Goal: Information Seeking & Learning: Learn about a topic

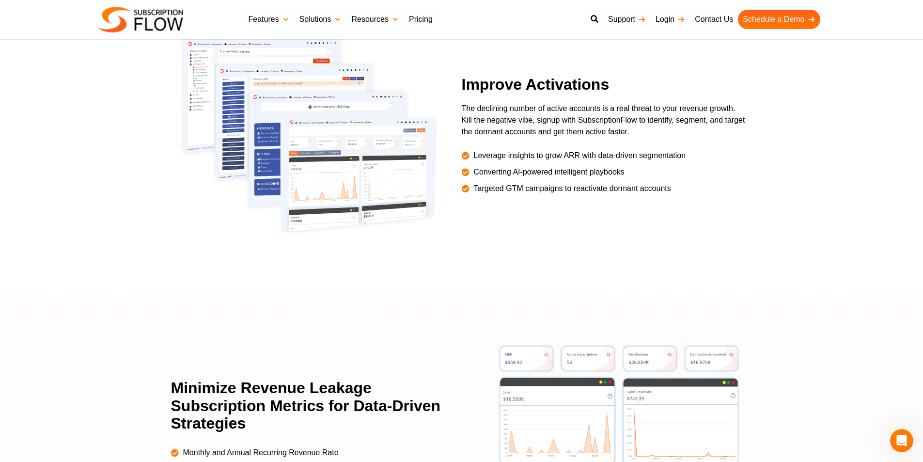
scroll to position [1675, 0]
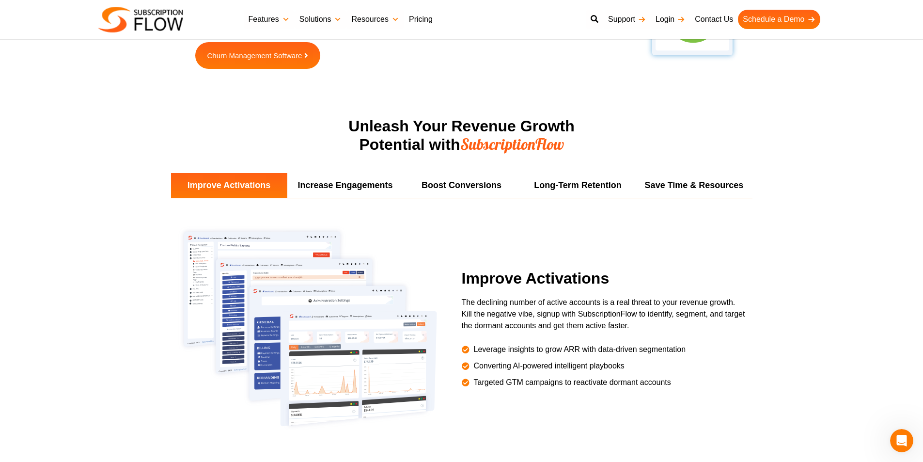
click at [420, 22] on link "Pricing" at bounding box center [420, 19] width 33 height 19
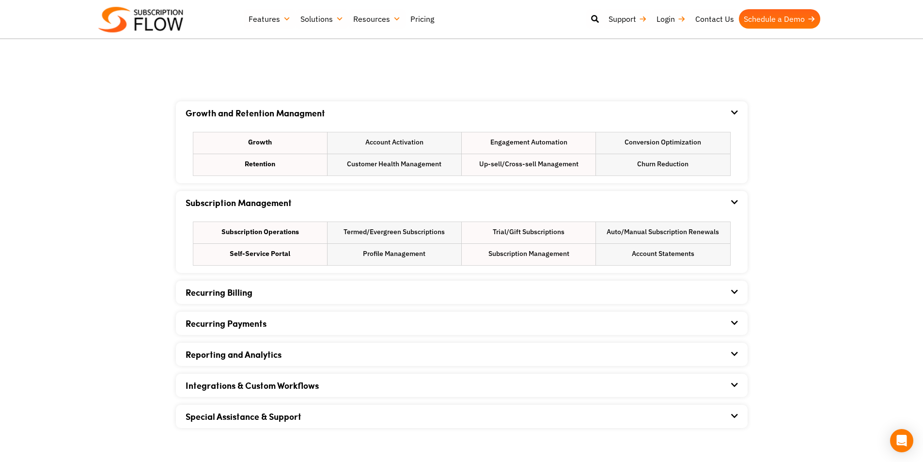
scroll to position [581, 0]
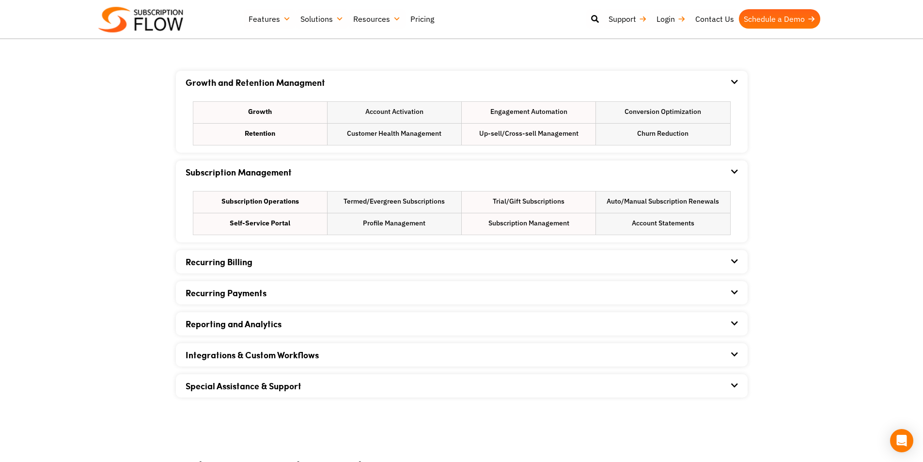
click at [736, 258] on icon at bounding box center [734, 261] width 7 height 8
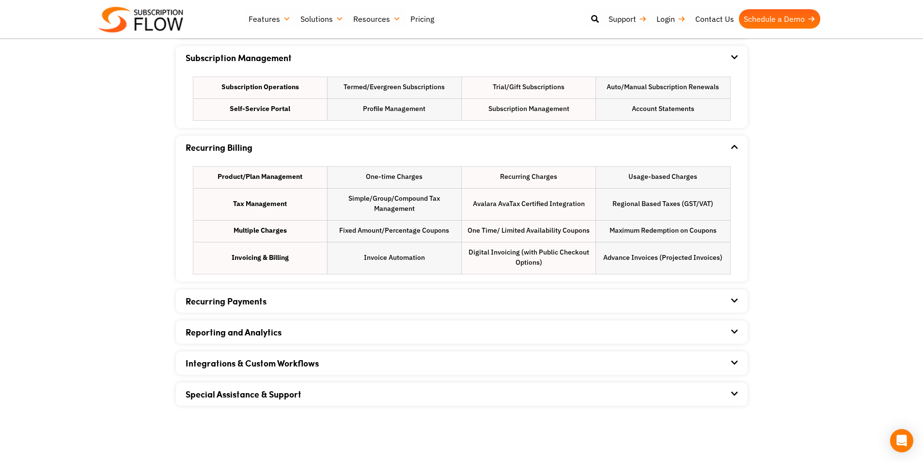
scroll to position [727, 0]
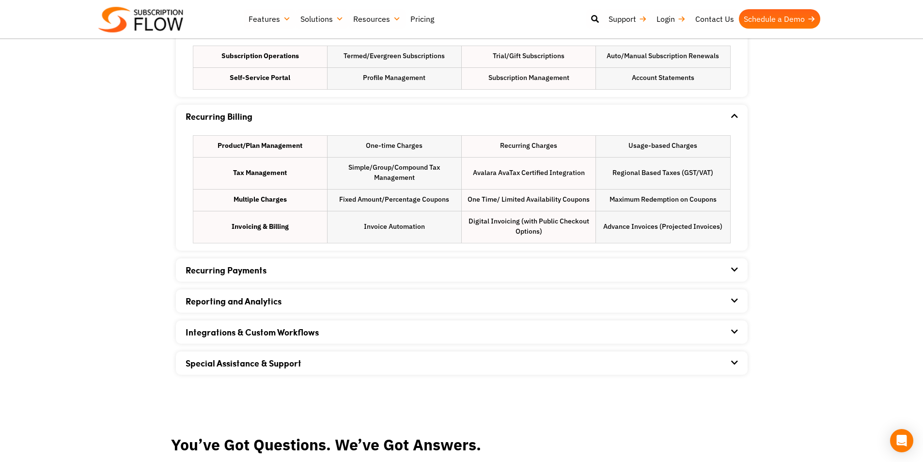
click at [732, 267] on icon at bounding box center [734, 269] width 7 height 8
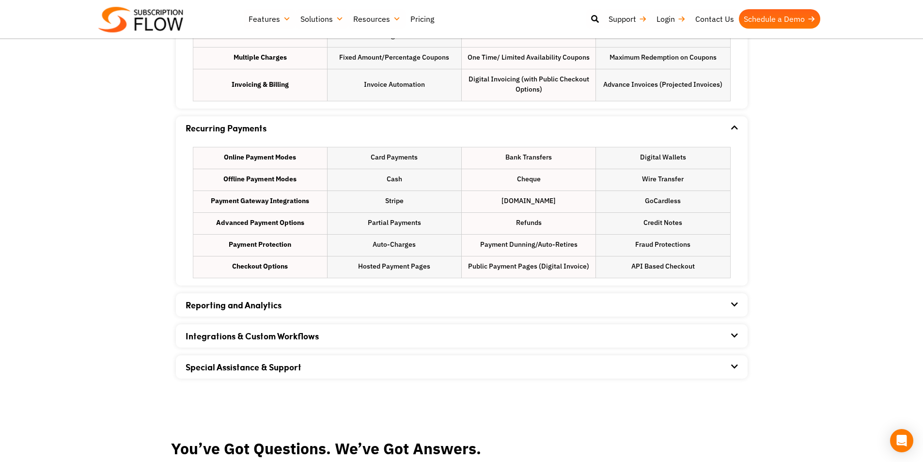
scroll to position [872, 0]
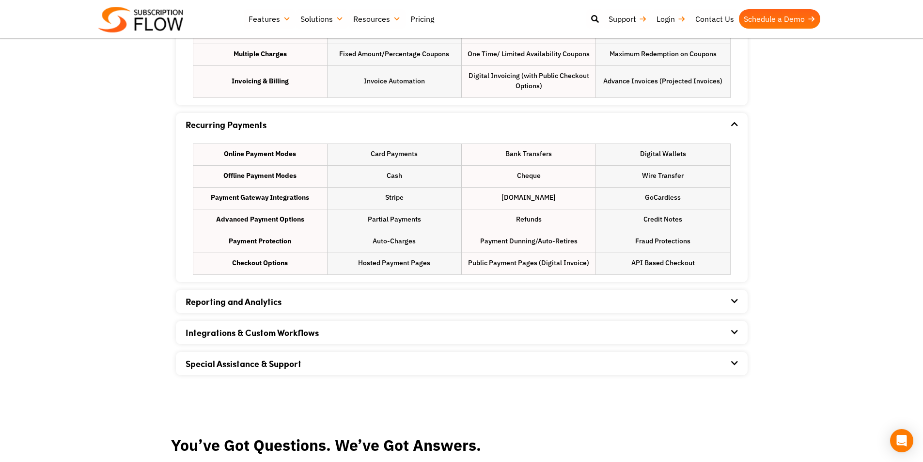
click at [732, 297] on icon at bounding box center [734, 301] width 7 height 8
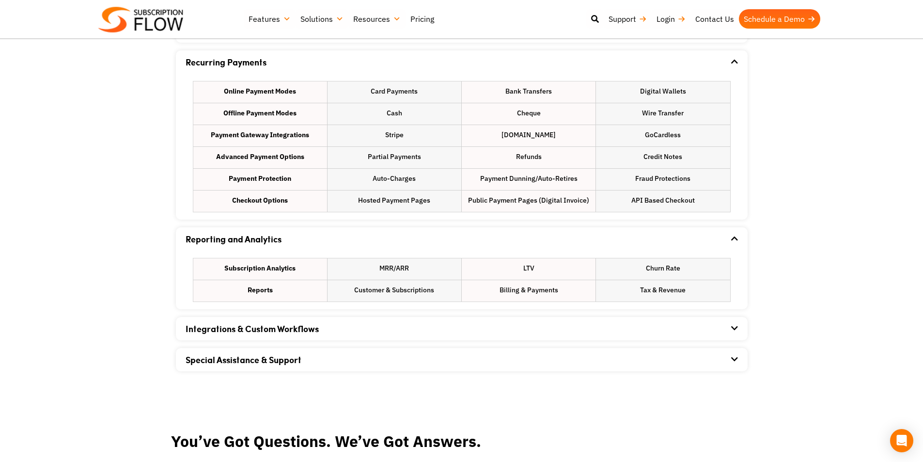
scroll to position [969, 0]
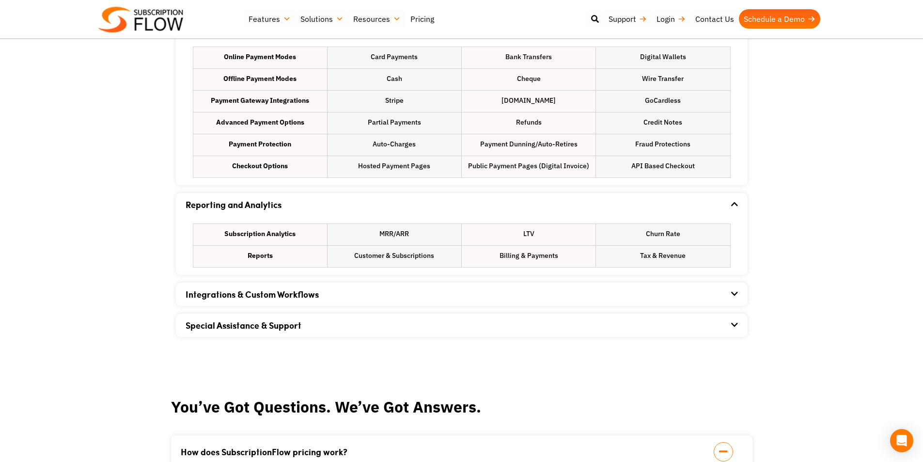
click at [732, 297] on icon at bounding box center [734, 294] width 7 height 8
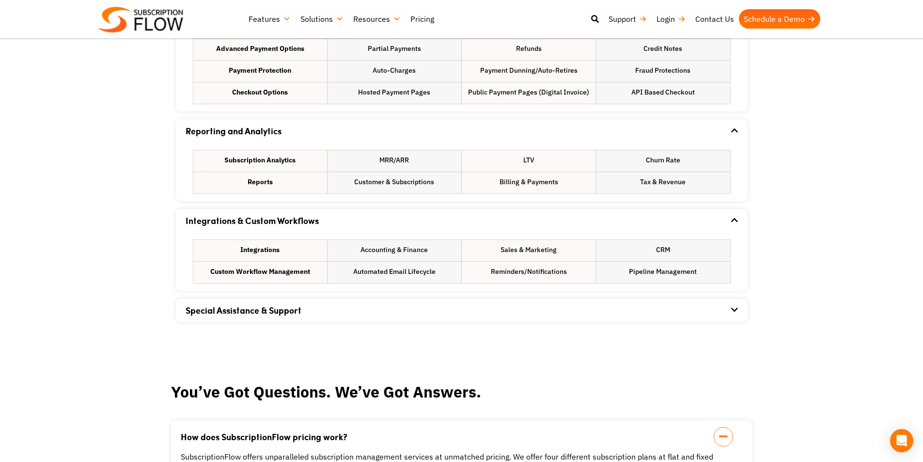
scroll to position [1066, 0]
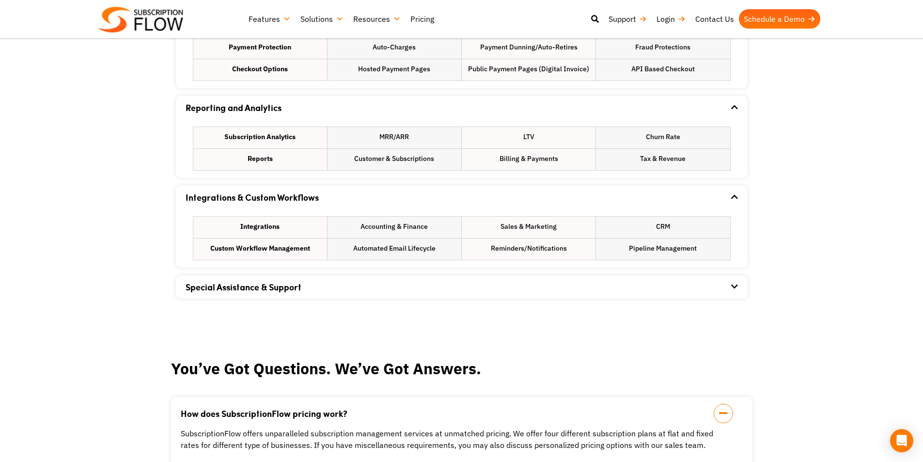
click at [732, 284] on icon at bounding box center [734, 286] width 7 height 8
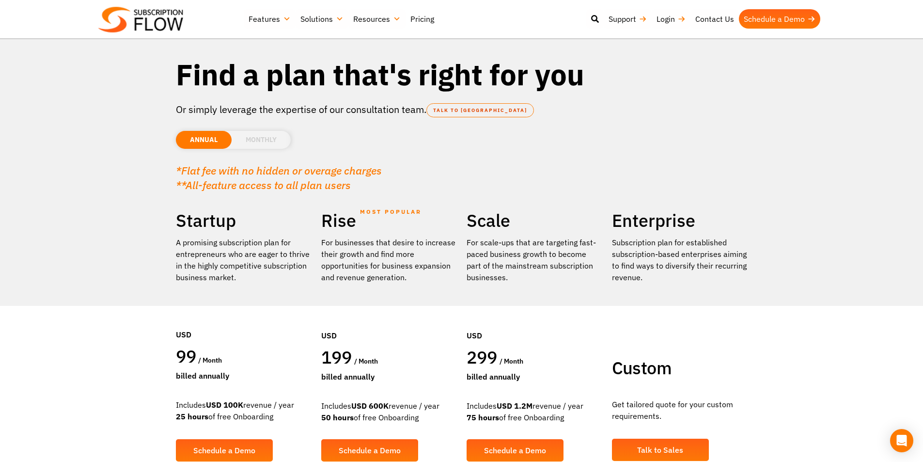
scroll to position [0, 0]
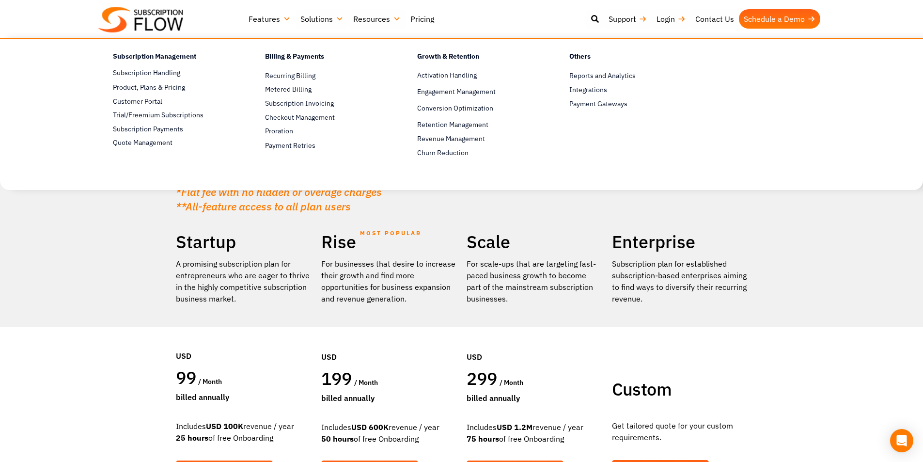
click at [284, 19] on link "Features" at bounding box center [270, 18] width 52 height 19
click at [582, 88] on span "Integrations" at bounding box center [588, 90] width 38 height 10
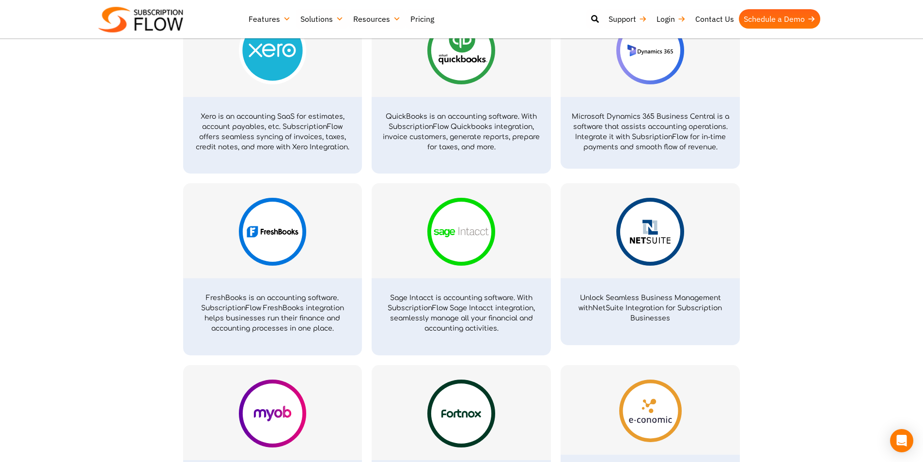
scroll to position [1211, 0]
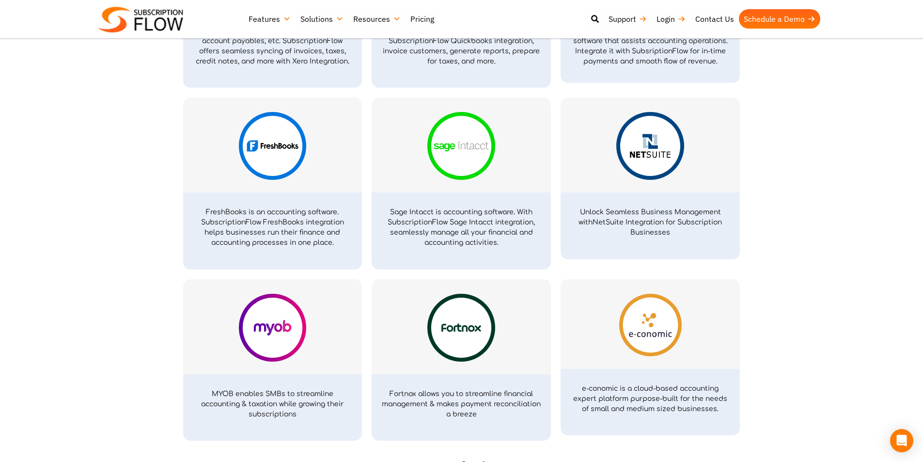
click at [263, 327] on img at bounding box center [273, 328] width 68 height 68
